Goal: Communication & Community: Participate in discussion

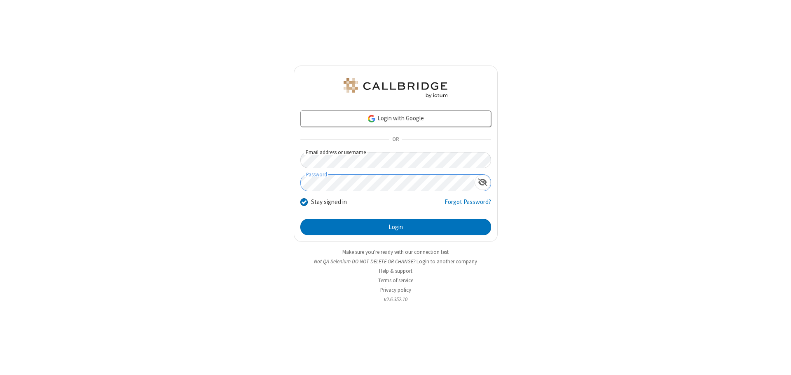
click at [396, 227] on button "Login" at bounding box center [395, 227] width 191 height 16
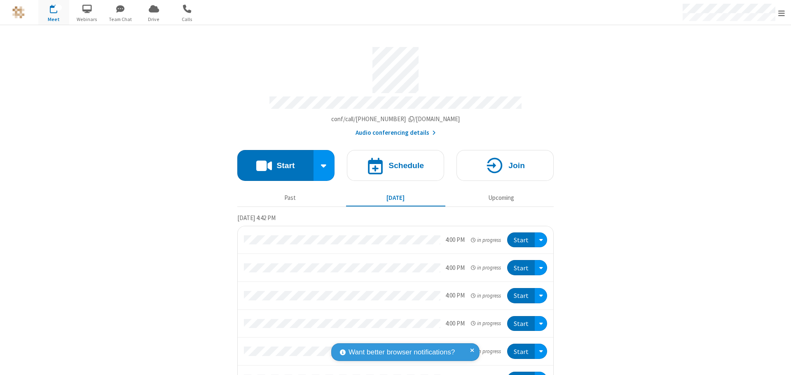
click at [272, 162] on button "Start" at bounding box center [275, 165] width 76 height 31
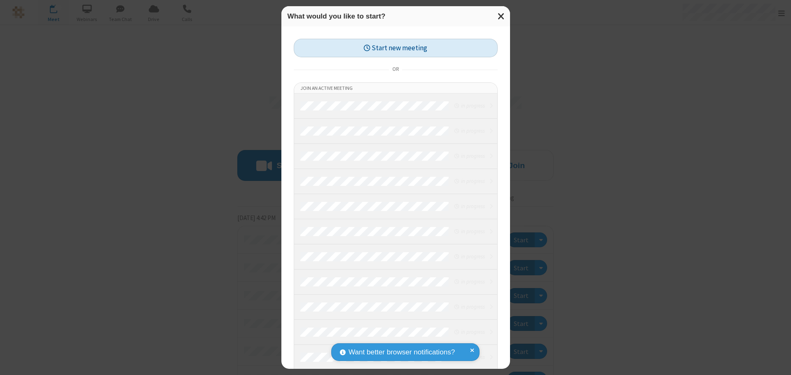
click at [396, 48] on button "Start new meeting" at bounding box center [396, 48] width 204 height 19
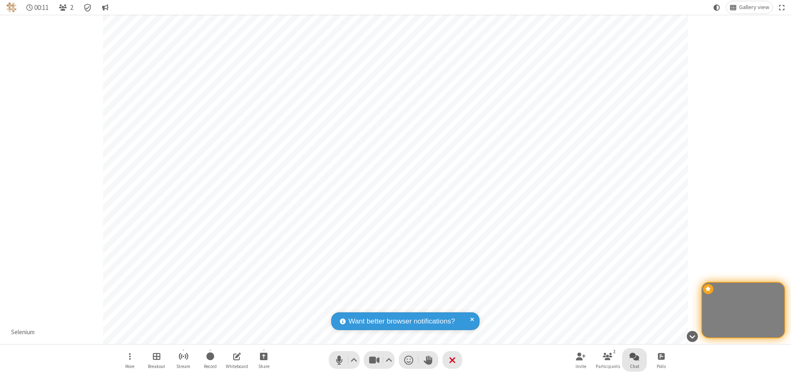
click at [635, 356] on span "Open chat" at bounding box center [635, 356] width 10 height 10
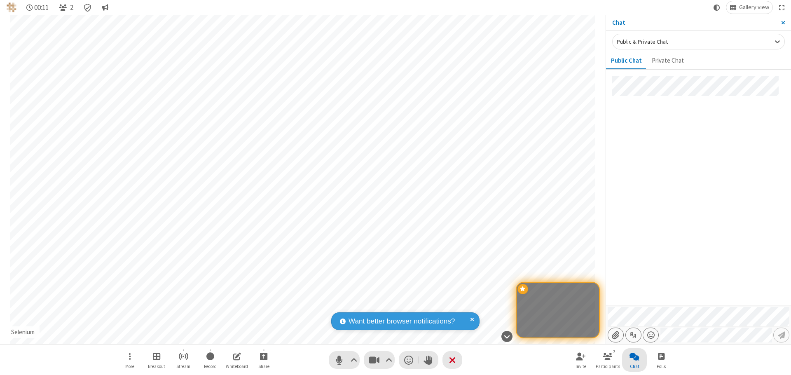
type input "C:\fakepath\doc_test.docx"
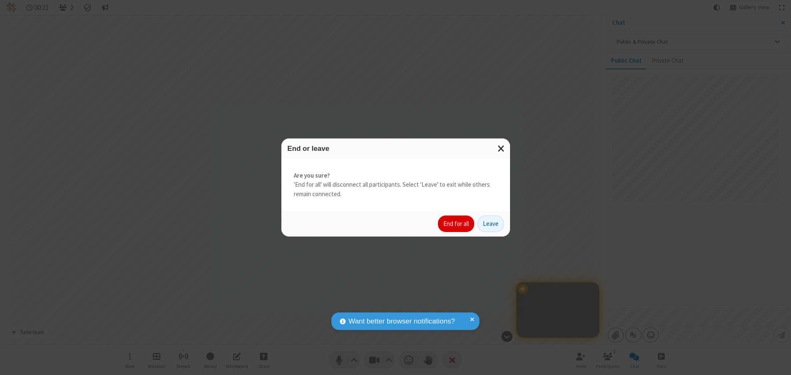
click at [457, 224] on button "End for all" at bounding box center [456, 224] width 36 height 16
